Goal: Task Accomplishment & Management: Use online tool/utility

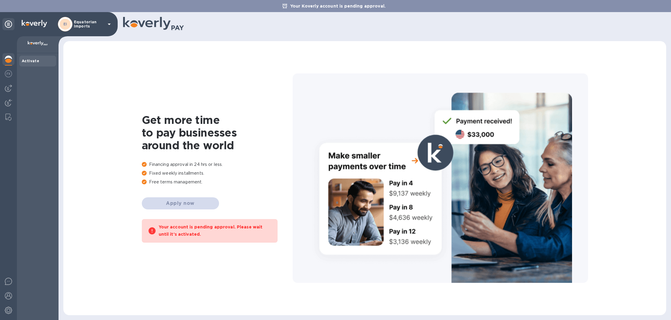
click at [108, 24] on icon at bounding box center [109, 24] width 7 height 7
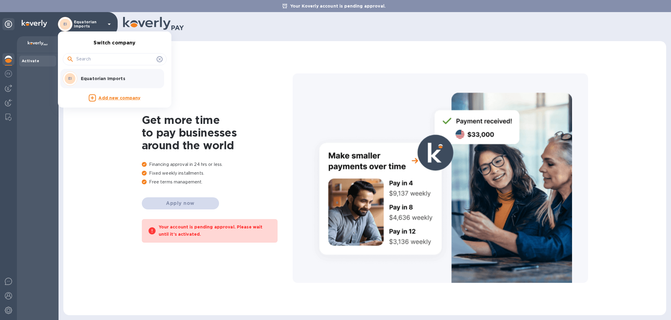
click at [230, 35] on div at bounding box center [335, 160] width 671 height 320
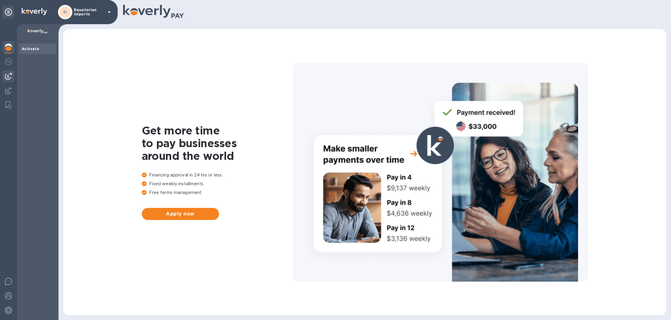
click at [10, 76] on img at bounding box center [8, 75] width 7 height 7
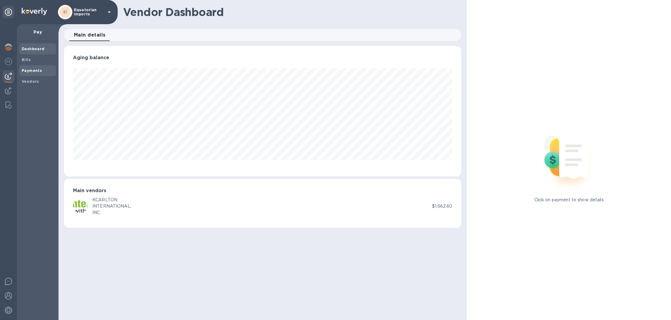
scroll to position [130, 397]
click at [11, 89] on img at bounding box center [8, 90] width 7 height 7
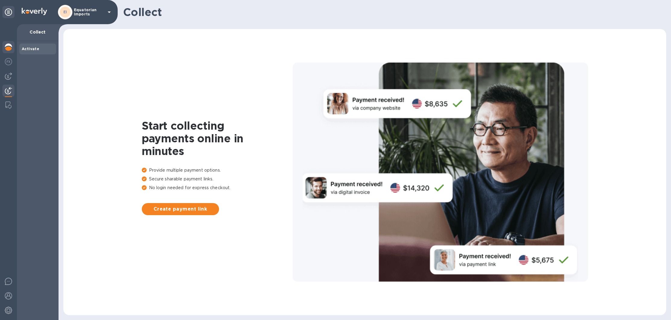
click at [11, 44] on img at bounding box center [8, 46] width 7 height 7
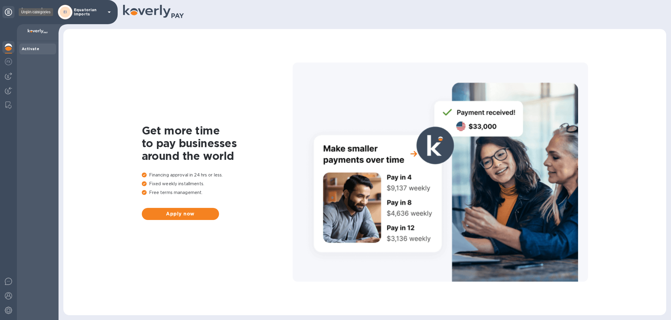
click at [6, 10] on icon at bounding box center [8, 11] width 7 height 7
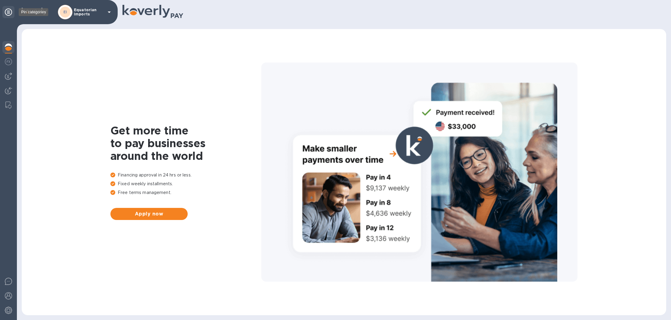
click at [6, 10] on icon at bounding box center [8, 11] width 7 height 7
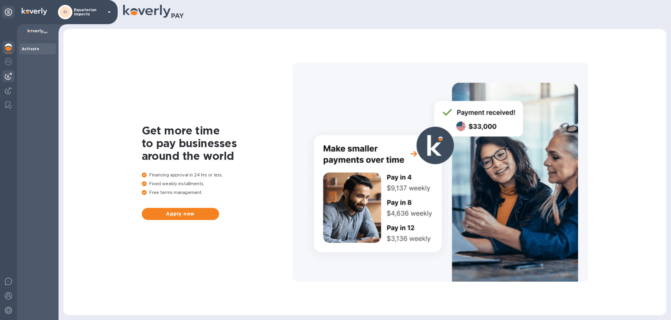
click at [8, 74] on img at bounding box center [8, 75] width 7 height 7
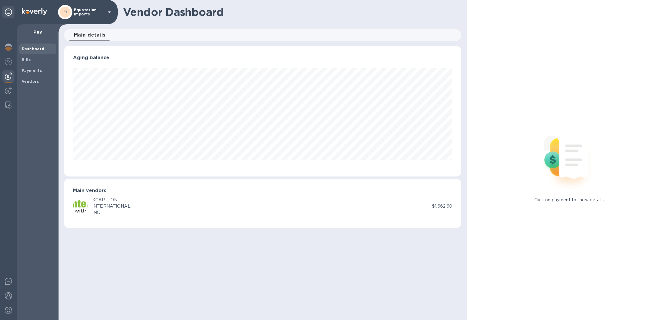
scroll to position [130, 397]
click at [335, 217] on div "Main vendors KCARLTON INTERNATIONAL, INC. $1,662.60" at bounding box center [262, 203] width 397 height 49
click at [311, 205] on div "KCARLTON INTERNATIONAL, INC." at bounding box center [252, 205] width 359 height 19
click at [95, 202] on div "KCARLTON" at bounding box center [111, 199] width 39 height 6
click at [84, 204] on img at bounding box center [80, 206] width 14 height 14
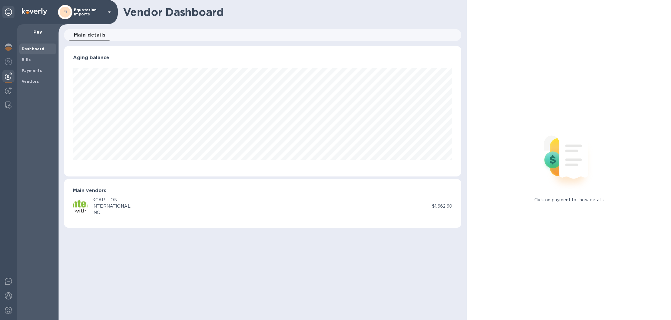
click at [439, 205] on p "$1,662.60" at bounding box center [442, 206] width 20 height 6
click at [31, 59] on span "Bills" at bounding box center [38, 60] width 32 height 6
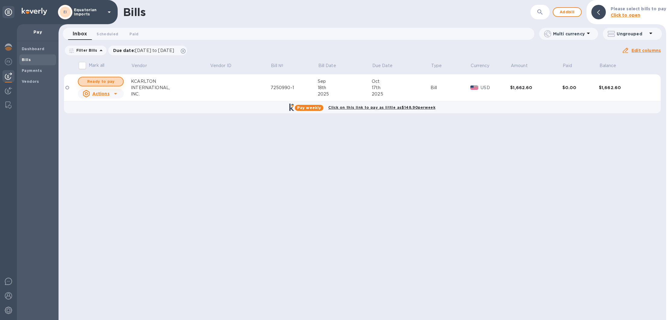
click at [111, 81] on span "Ready to pay" at bounding box center [100, 81] width 35 height 7
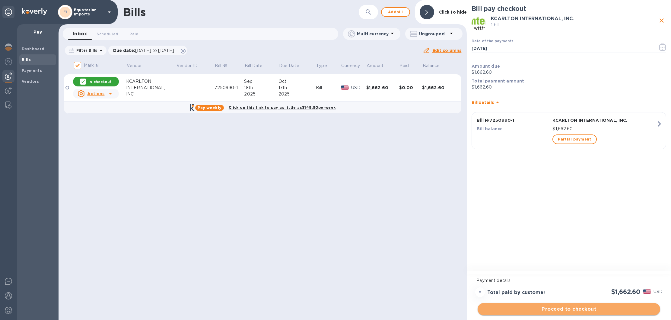
click at [569, 309] on span "Proceed to checkout" at bounding box center [569, 308] width 173 height 7
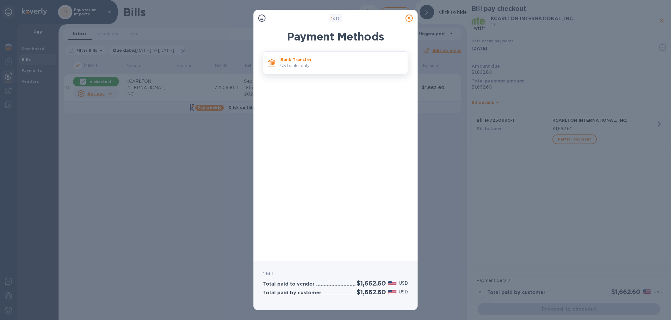
click at [338, 65] on p "US banks only." at bounding box center [341, 65] width 123 height 6
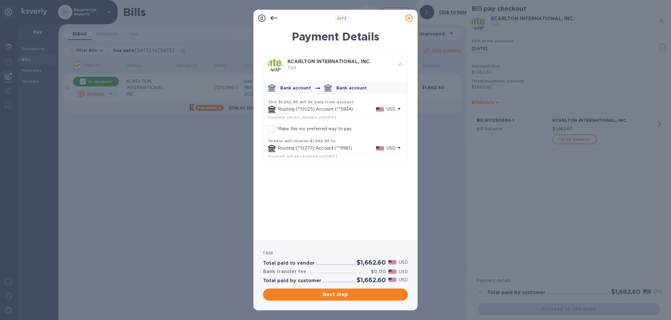
click at [323, 106] on div "Routing (**0025) Account (**5934) USD" at bounding box center [337, 109] width 120 height 9
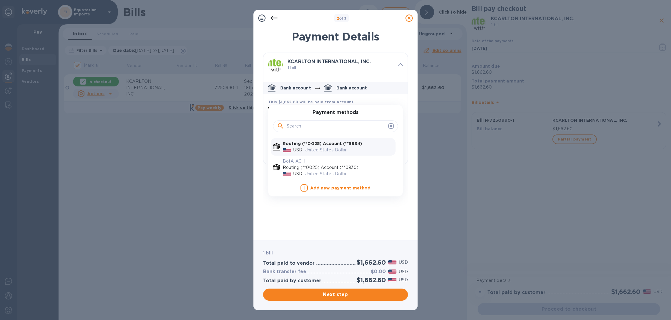
click at [402, 66] on icon at bounding box center [400, 64] width 5 height 3
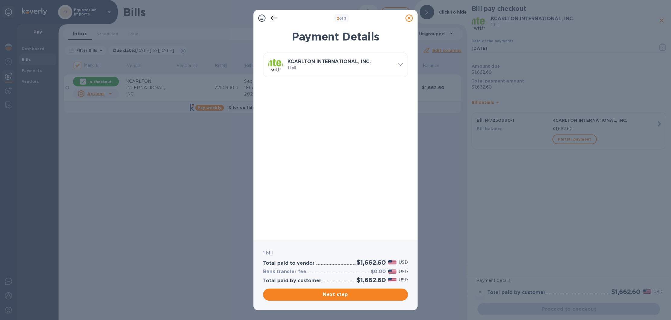
click at [401, 65] on icon at bounding box center [400, 64] width 5 height 3
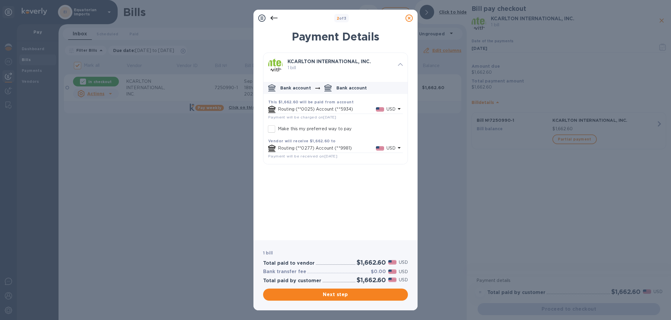
click at [289, 106] on p "Routing (**0025) Account (**5934)" at bounding box center [327, 109] width 98 height 6
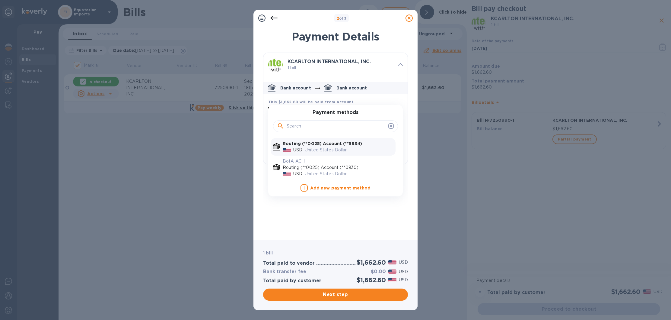
click at [314, 214] on div "KCARLTON INTERNATIONAL, INC. 1 bill Bank account Bank account This $1,662.60 wi…" at bounding box center [335, 144] width 145 height 183
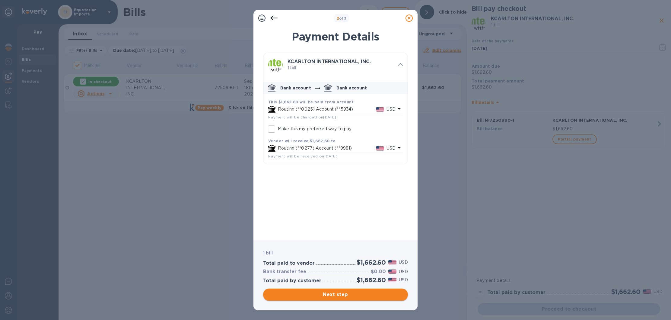
click at [339, 296] on span "Next step" at bounding box center [335, 294] width 135 height 7
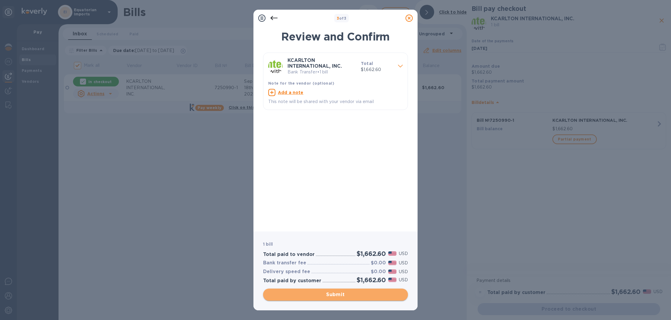
click at [343, 293] on span "Submit" at bounding box center [335, 294] width 135 height 7
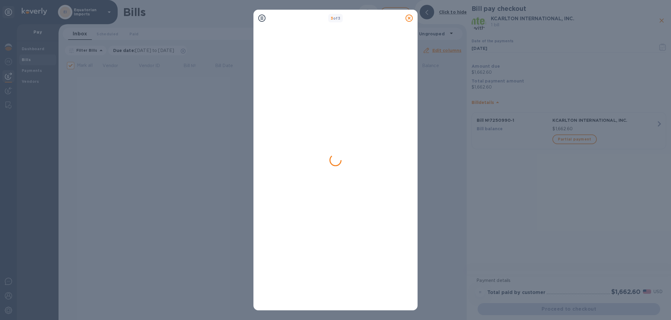
checkbox input "false"
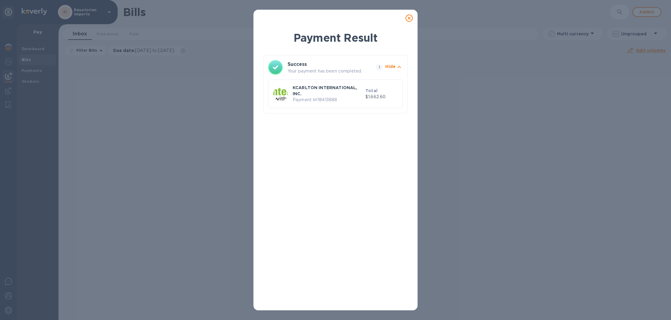
click at [409, 19] on icon at bounding box center [409, 17] width 7 height 7
